Goal: Transaction & Acquisition: Download file/media

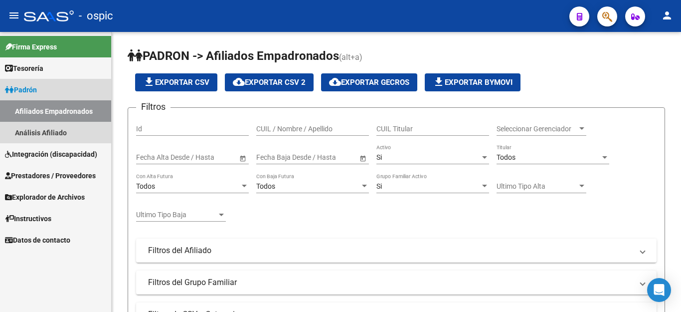
click at [34, 109] on link "Afiliados Empadronados" at bounding box center [55, 110] width 111 height 21
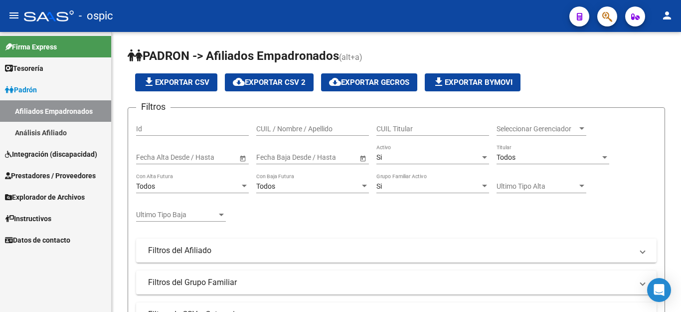
click at [57, 153] on span "Integración (discapacidad)" at bounding box center [51, 154] width 92 height 11
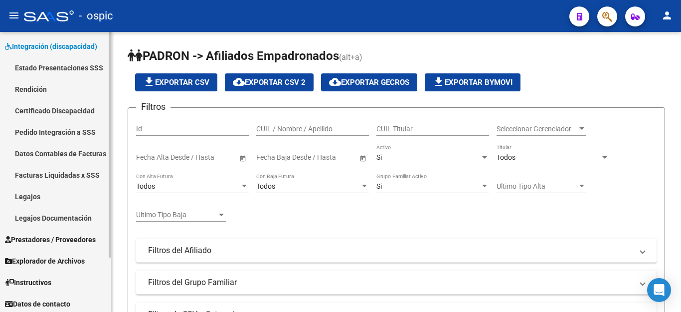
scroll to position [67, 0]
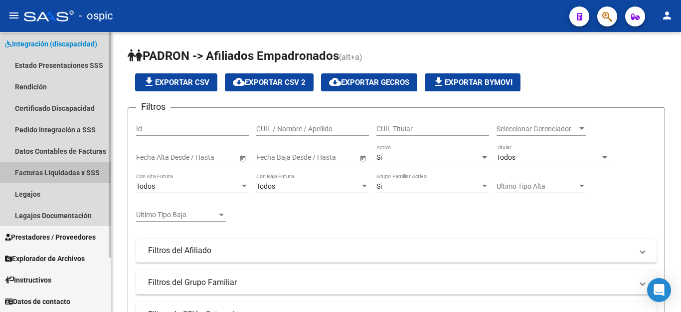
click at [73, 179] on link "Facturas Liquidadas x SSS" at bounding box center [55, 172] width 111 height 21
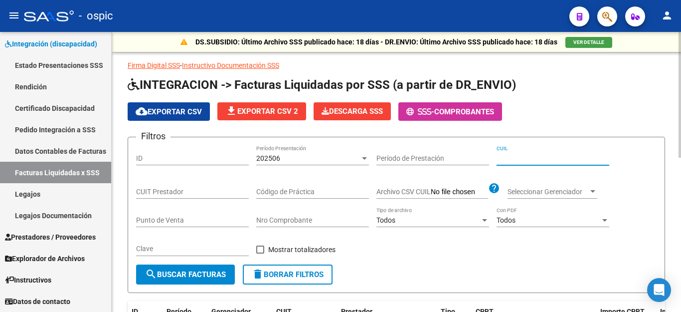
paste input "27-45491994-2"
type input "27-45491994-2"
click at [188, 269] on button "search Buscar Facturas" at bounding box center [185, 274] width 99 height 20
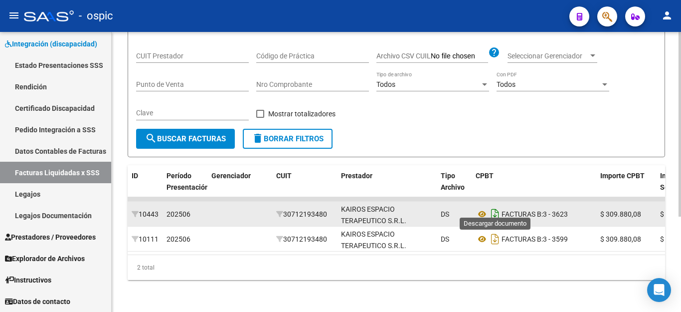
click at [495, 206] on icon "Descargar documento" at bounding box center [495, 214] width 13 height 16
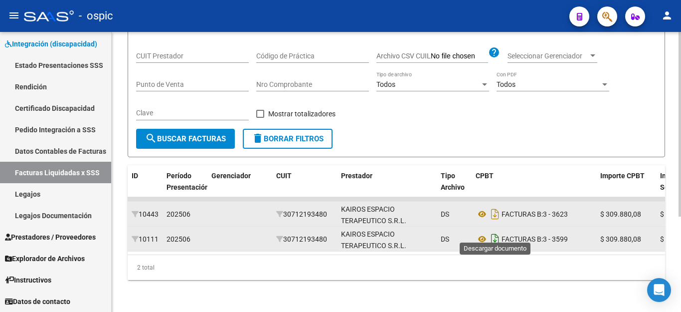
click at [491, 234] on icon "Descargar documento" at bounding box center [495, 239] width 13 height 16
